Goal: Check status: Check status

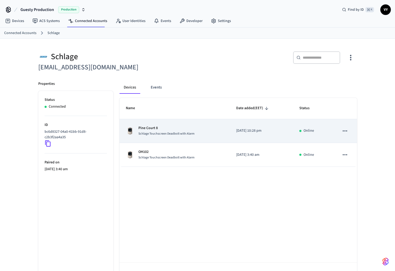
click at [217, 135] on div "Pine Court 8 Schlage Touchscreen Deadbolt with Alarm" at bounding box center [175, 131] width 98 height 11
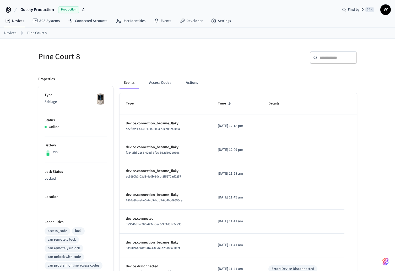
scroll to position [117, 0]
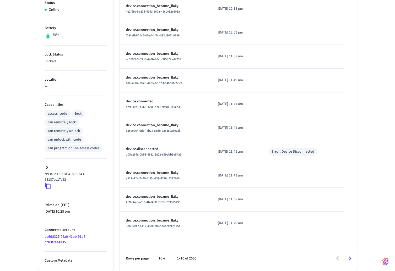
click at [163, 259] on body "Guesty Production Production Find by ID ⌘ K VY Devices ACS Systems Connected Ac…" at bounding box center [197, 77] width 395 height 389
click at [164, 254] on li "100" at bounding box center [160, 256] width 14 height 14
type input "***"
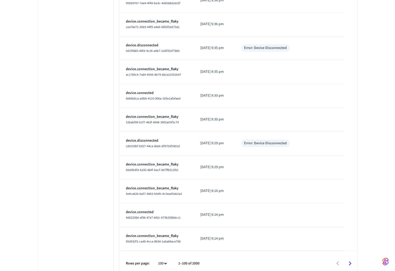
scroll to position [2260, 0]
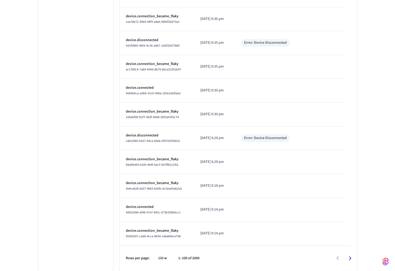
click at [351, 256] on icon "Go to next page" at bounding box center [350, 259] width 8 height 8
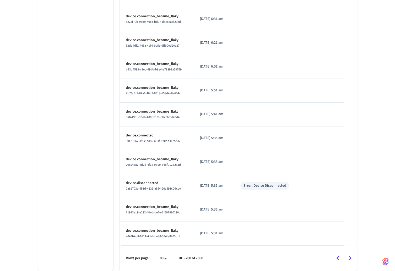
click at [351, 256] on icon "Go to next page" at bounding box center [350, 259] width 8 height 8
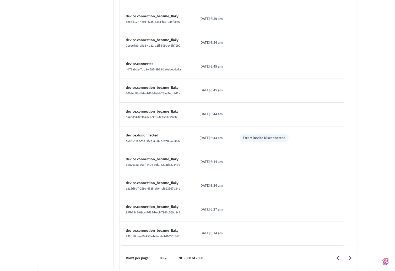
click at [353, 261] on icon "Go to next page" at bounding box center [350, 259] width 8 height 8
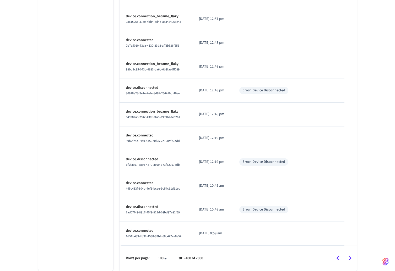
scroll to position [2255, 0]
click at [351, 262] on icon "Go to next page" at bounding box center [350, 259] width 8 height 8
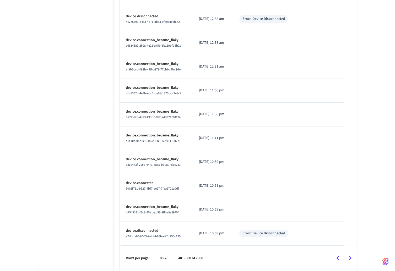
click at [348, 261] on icon "Go to next page" at bounding box center [350, 259] width 8 height 8
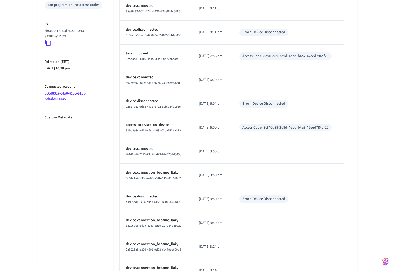
scroll to position [260, 0]
